Goal: Task Accomplishment & Management: Use online tool/utility

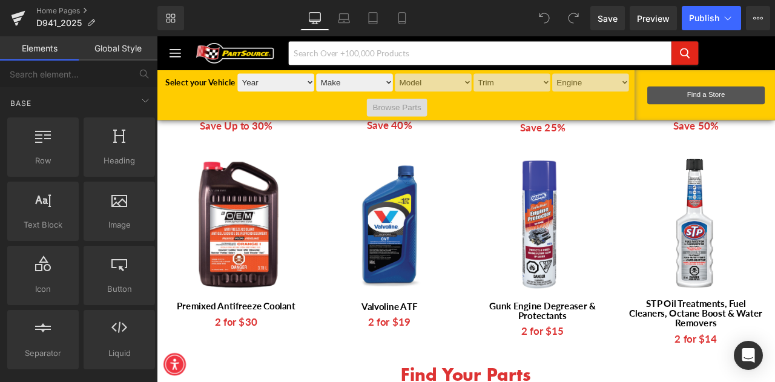
scroll to position [606, 0]
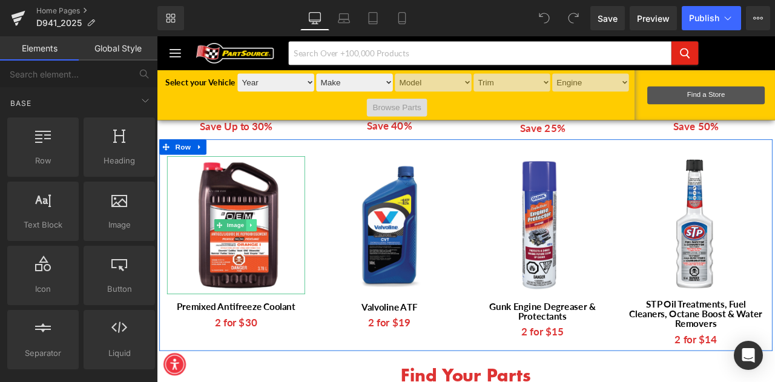
click at [266, 257] on icon at bounding box center [269, 260] width 7 height 7
click at [235, 257] on span "Image" at bounding box center [231, 260] width 25 height 15
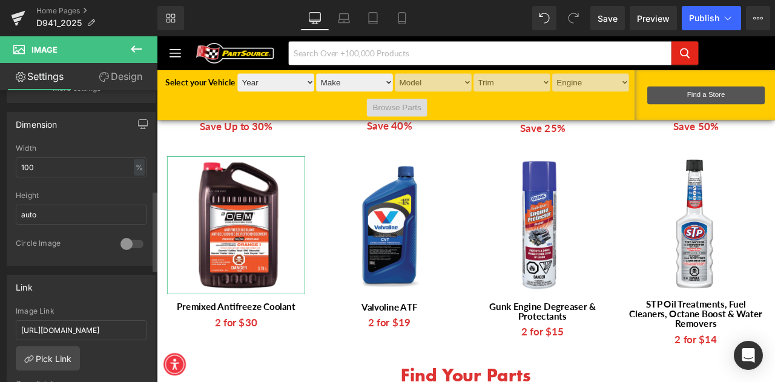
scroll to position [363, 0]
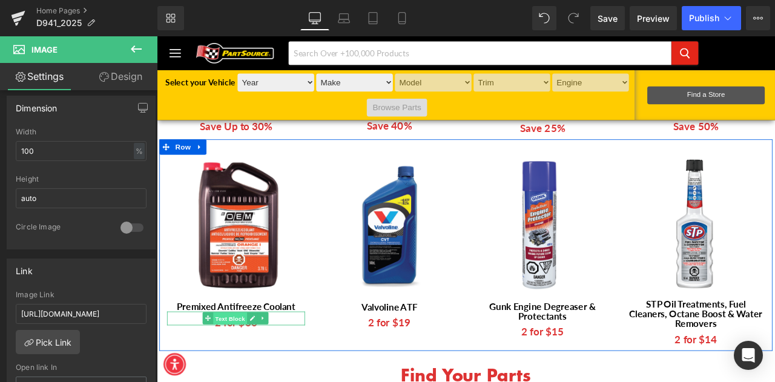
click at [253, 364] on span "Text Block" at bounding box center [244, 371] width 40 height 15
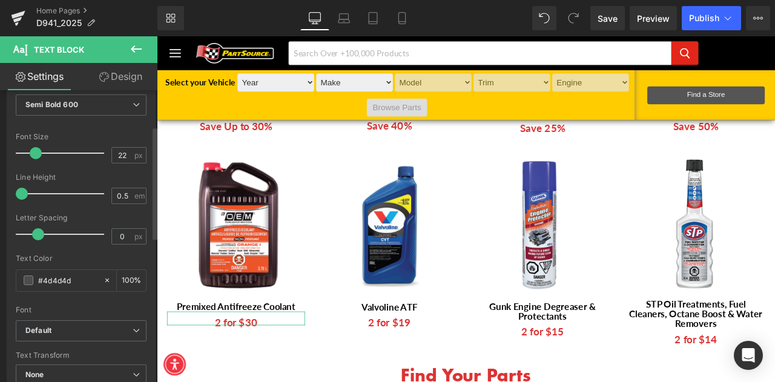
scroll to position [0, 0]
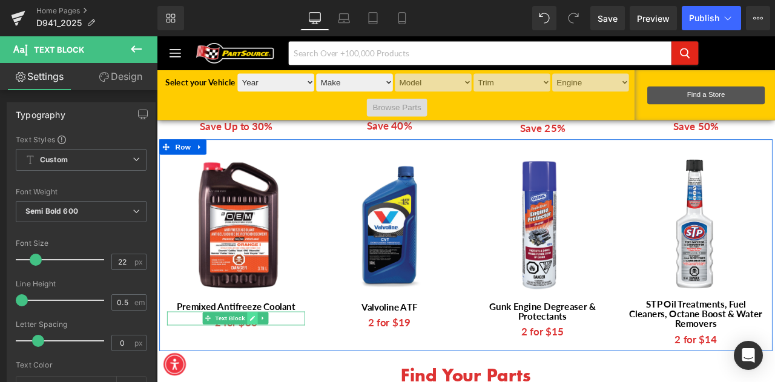
click at [267, 367] on icon at bounding box center [270, 370] width 7 height 7
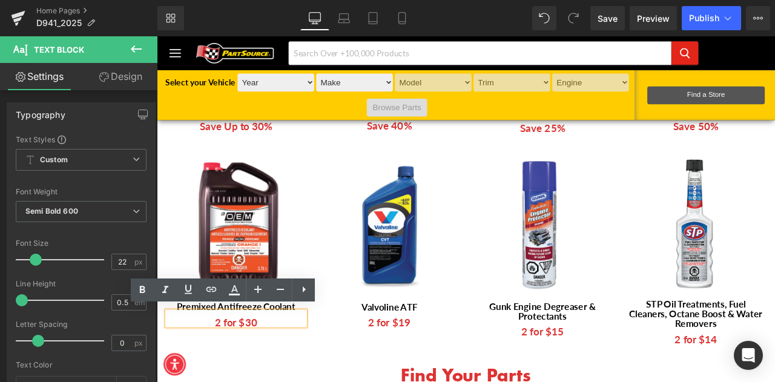
click at [259, 368] on span "2 for $30" at bounding box center [251, 375] width 50 height 15
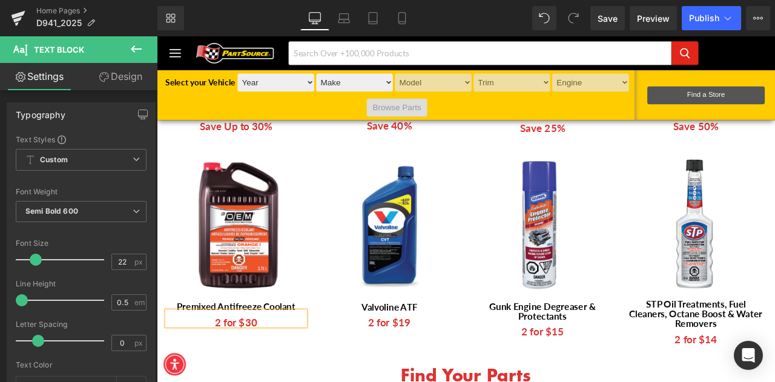
click at [345, 161] on div "Image Premixed Antifreeze Coolant Text Block 2 for $30 Text Block Image Valvoli…" at bounding box center [523, 284] width 727 height 251
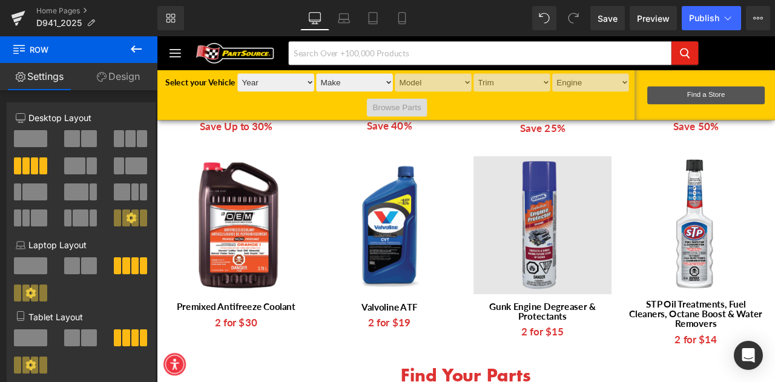
scroll to position [727, 0]
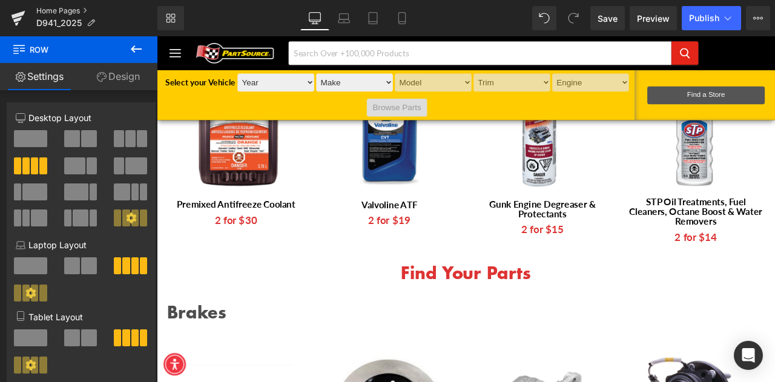
click at [54, 8] on link "Home Pages" at bounding box center [96, 11] width 121 height 10
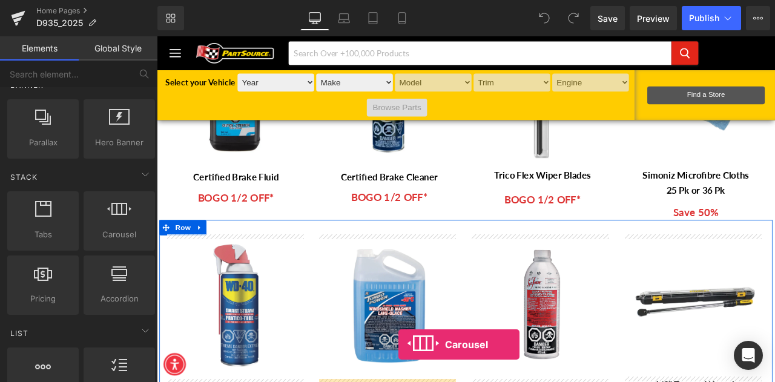
scroll to position [545, 0]
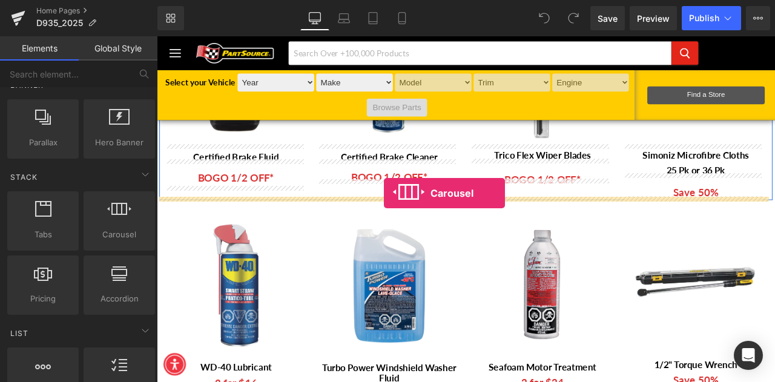
drag, startPoint x: 273, startPoint y: 254, endPoint x: 426, endPoint y: 222, distance: 156.6
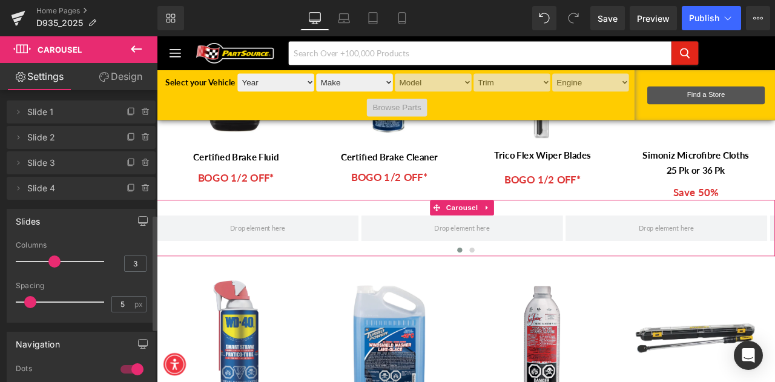
scroll to position [0, 0]
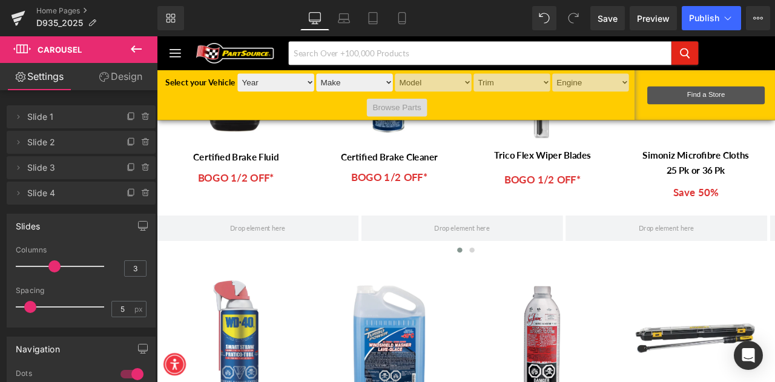
click at [135, 48] on icon at bounding box center [136, 48] width 11 height 7
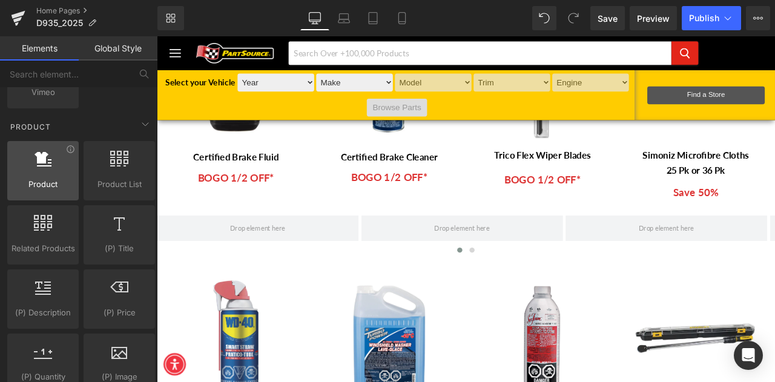
scroll to position [969, 0]
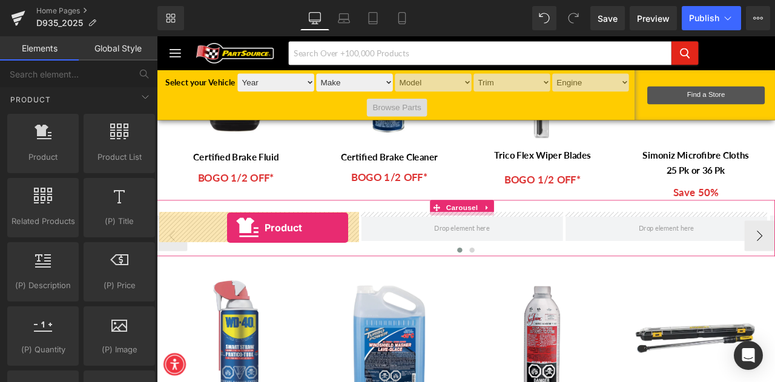
drag, startPoint x: 192, startPoint y: 175, endPoint x: 240, endPoint y: 264, distance: 100.8
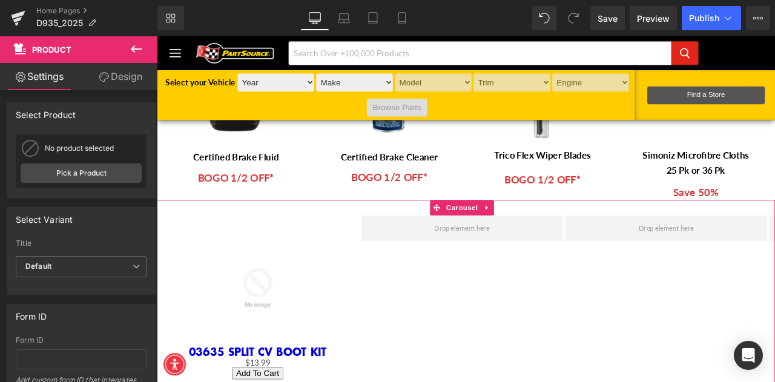
click at [137, 48] on icon at bounding box center [136, 48] width 11 height 7
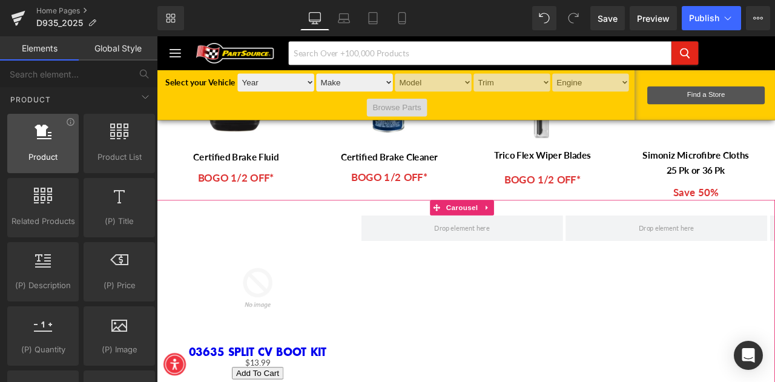
click at [47, 138] on div at bounding box center [43, 137] width 64 height 27
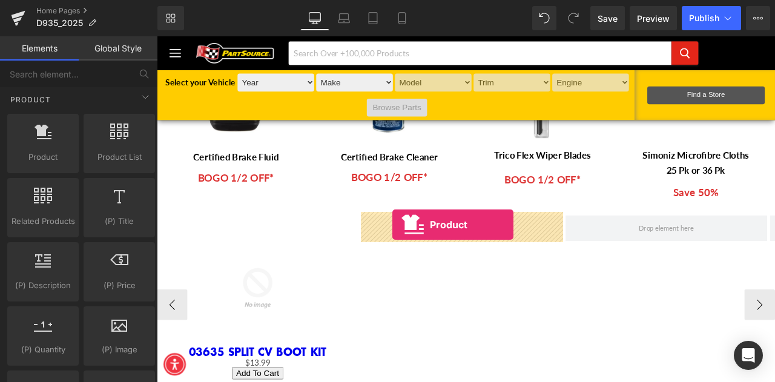
drag, startPoint x: 196, startPoint y: 174, endPoint x: 436, endPoint y: 260, distance: 255.2
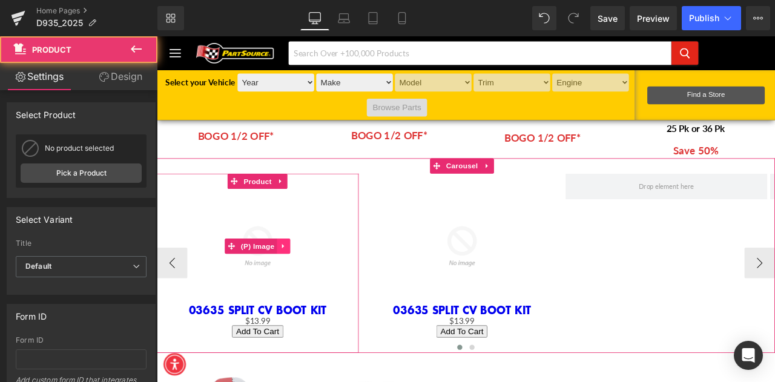
scroll to position [606, 0]
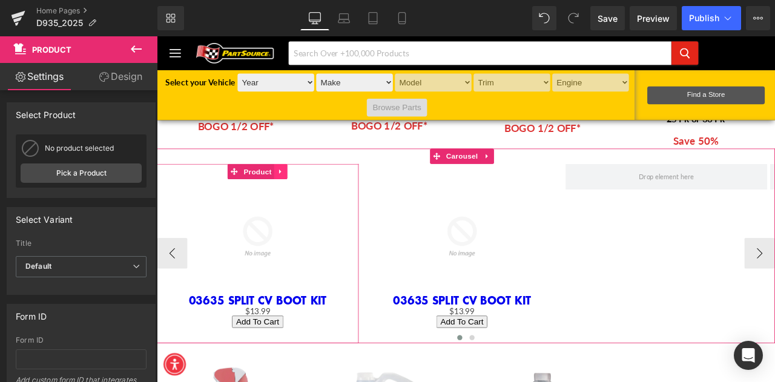
click at [303, 194] on icon at bounding box center [303, 196] width 2 height 5
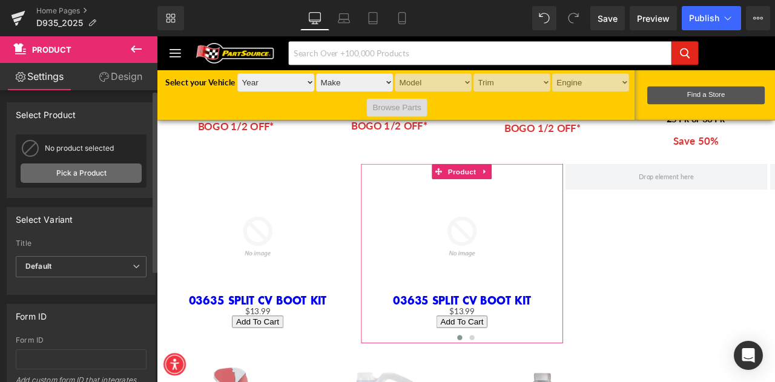
click at [74, 171] on link "Pick a Product" at bounding box center [81, 173] width 121 height 19
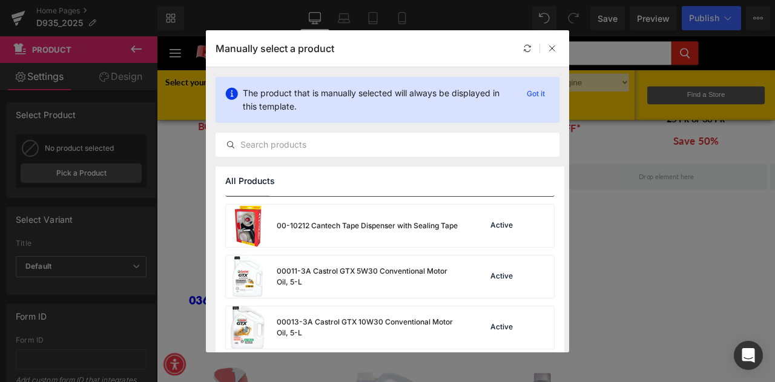
scroll to position [61, 0]
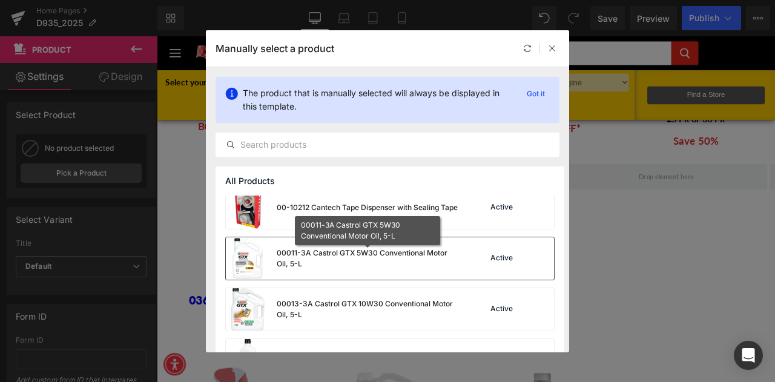
click at [317, 265] on div "00011-3A Castrol GTX 5W30 Conventional Motor Oil, 5-L" at bounding box center [368, 259] width 182 height 22
